Goal: Task Accomplishment & Management: Complete application form

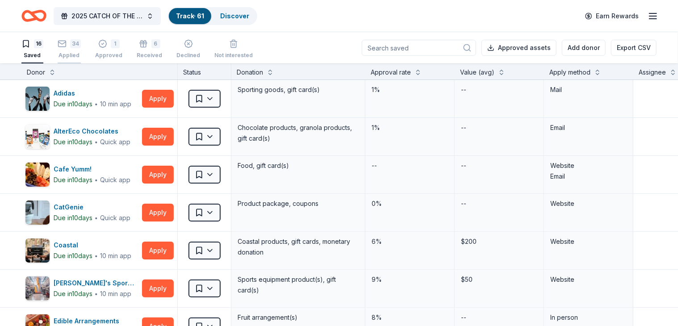
click at [66, 42] on rect "button" at bounding box center [62, 44] width 8 height 6
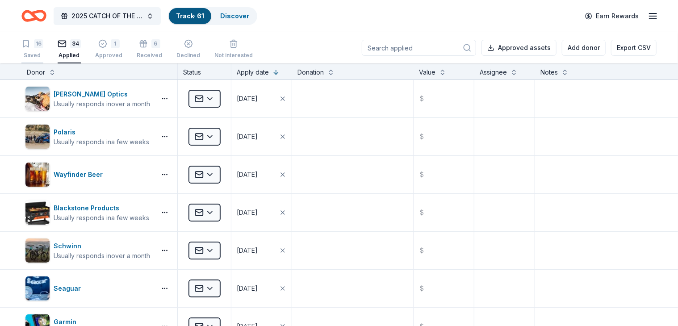
click at [27, 50] on div "16 Saved" at bounding box center [32, 49] width 22 height 20
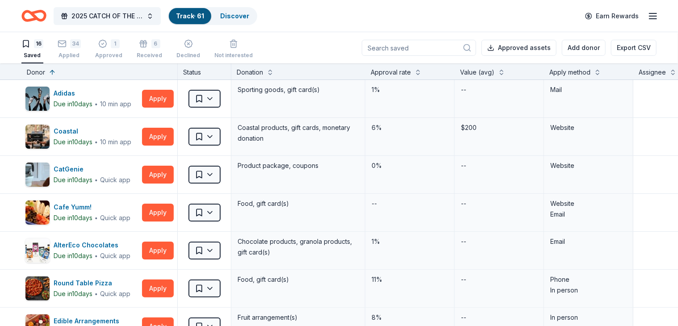
click at [54, 51] on div "16 Saved 34 Applied 1 Approved 6 Received Declined Not interested" at bounding box center [136, 50] width 231 height 28
click at [59, 52] on div "Applied" at bounding box center [69, 55] width 23 height 7
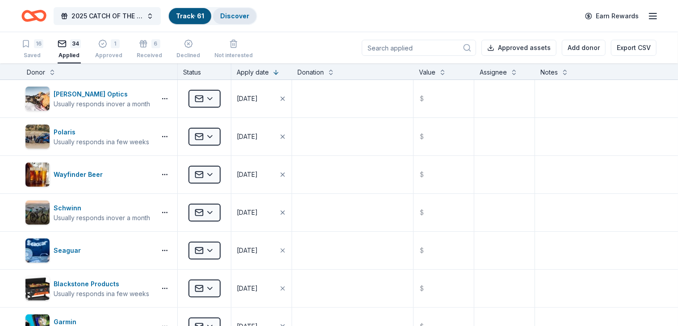
click at [225, 20] on div "Discover" at bounding box center [234, 16] width 43 height 16
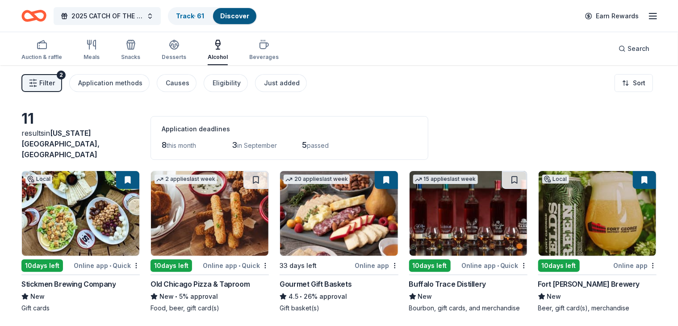
click at [487, 228] on img at bounding box center [467, 213] width 117 height 85
click at [142, 16] on span "2025 CATCH OF THE SUMMER ONLINE AUCTION" at bounding box center [106, 16] width 71 height 11
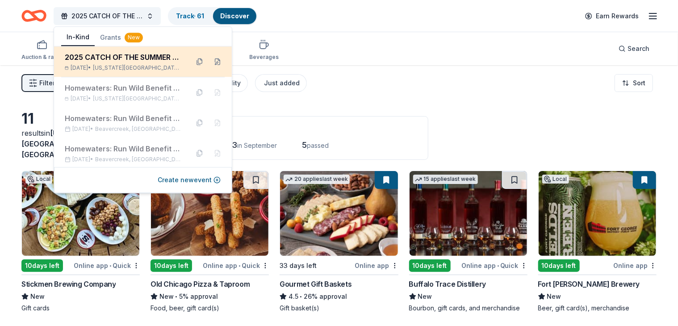
click at [141, 60] on div "2025 CATCH OF THE SUMMER ONLINE AUCTION" at bounding box center [123, 57] width 117 height 11
click at [210, 63] on button at bounding box center [217, 61] width 14 height 14
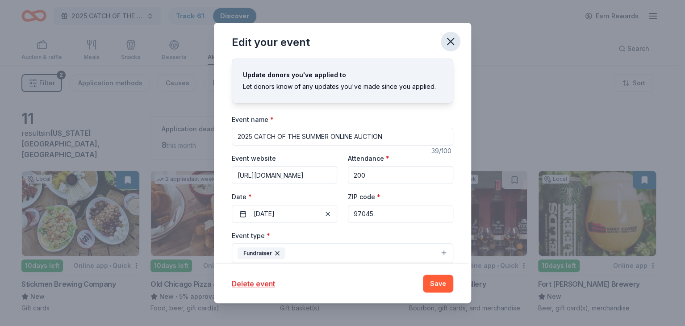
click at [450, 46] on icon "button" at bounding box center [450, 41] width 12 height 12
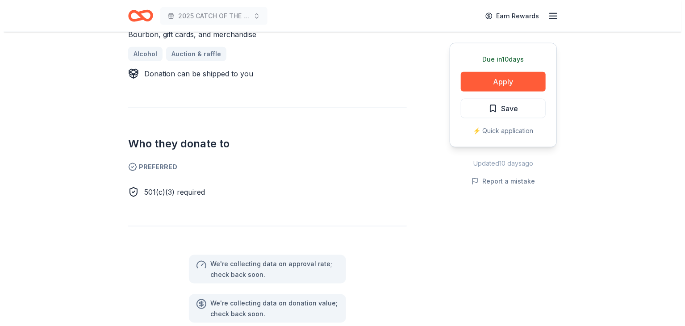
scroll to position [384, 0]
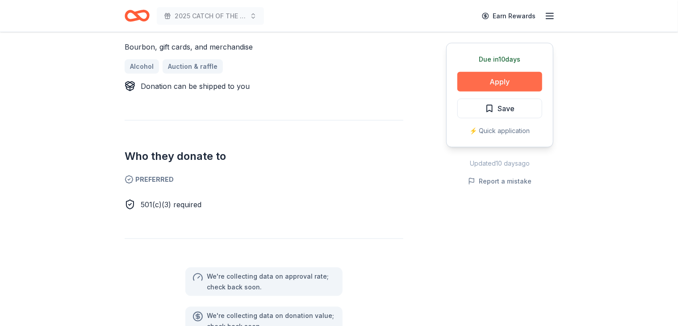
click at [481, 78] on button "Apply" at bounding box center [499, 82] width 85 height 20
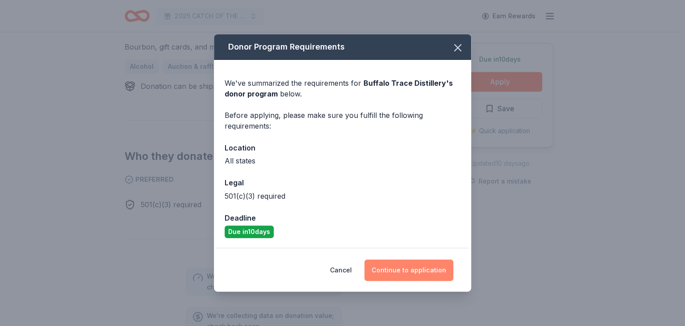
click at [399, 266] on button "Continue to application" at bounding box center [408, 269] width 89 height 21
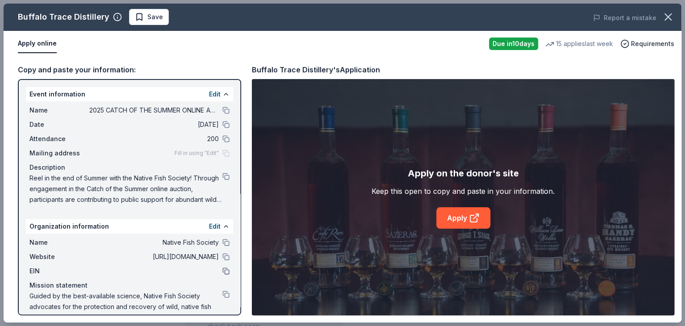
click at [222, 270] on button at bounding box center [225, 270] width 7 height 7
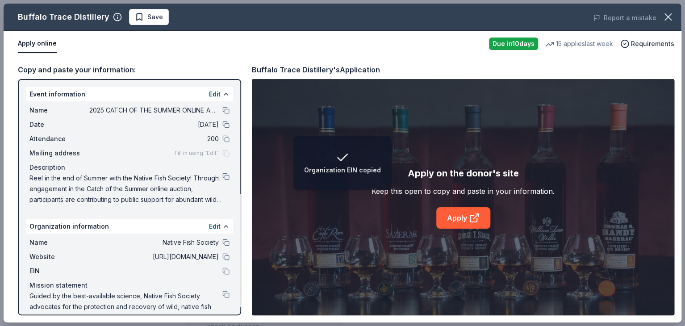
click at [34, 58] on div "Copy and paste your information: Event information Edit Name 2025 CATCH OF THE …" at bounding box center [343, 190] width 678 height 266
